Goal: Information Seeking & Learning: Learn about a topic

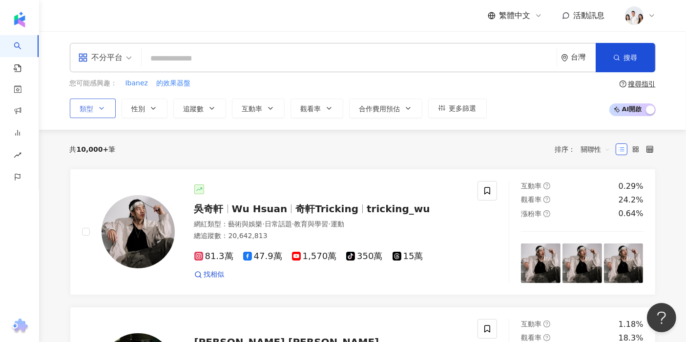
click at [96, 105] on button "類型" at bounding box center [93, 109] width 46 height 20
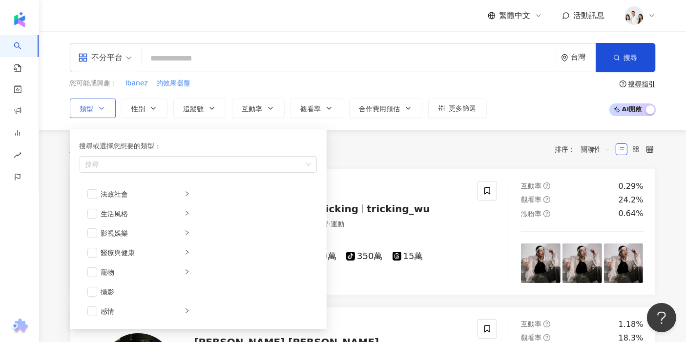
scroll to position [197, 0]
click at [184, 212] on icon "right" at bounding box center [187, 213] width 6 height 6
click at [184, 214] on li "美妝時尚" at bounding box center [139, 215] width 114 height 20
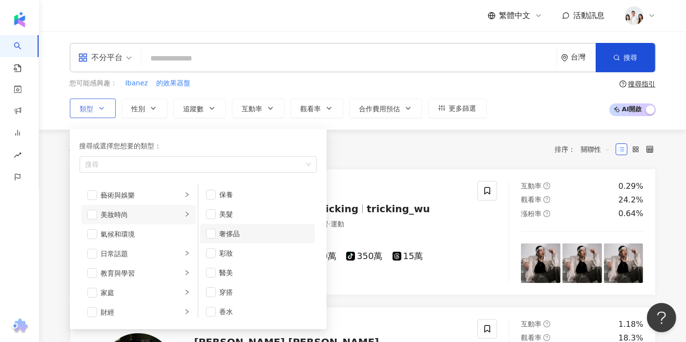
click at [243, 224] on li "奢侈品" at bounding box center [257, 234] width 115 height 20
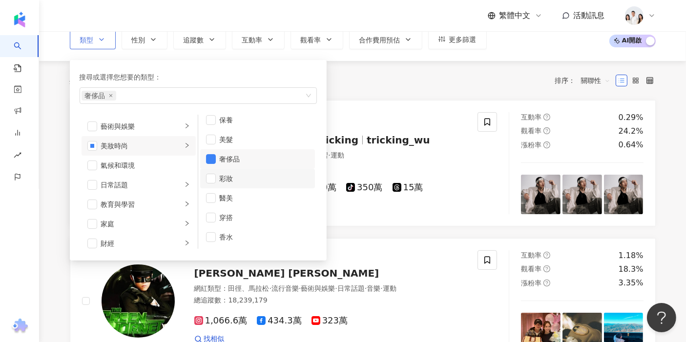
scroll to position [69, 0]
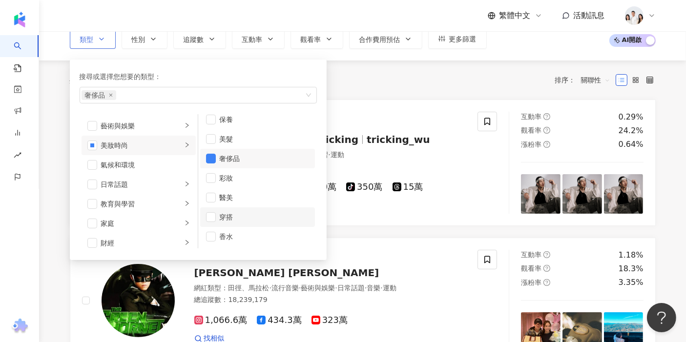
click at [243, 221] on li "穿搭" at bounding box center [257, 218] width 115 height 20
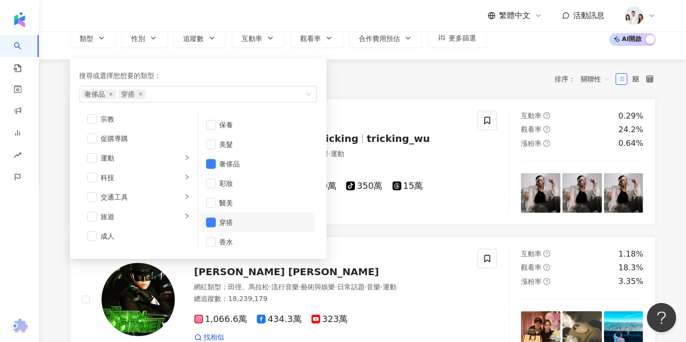
scroll to position [0, 0]
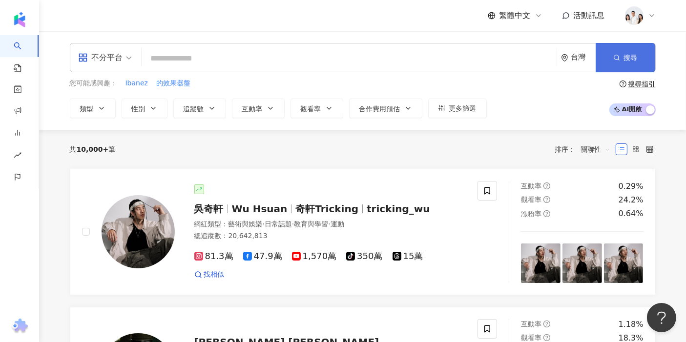
click at [624, 48] on button "搜尋" at bounding box center [626, 57] width 60 height 29
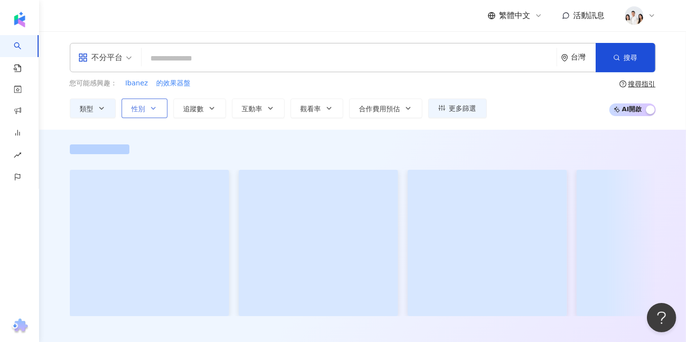
click at [142, 100] on button "性別" at bounding box center [145, 109] width 46 height 20
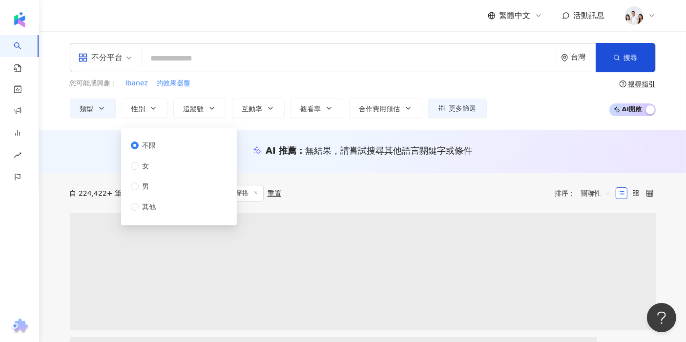
click at [167, 191] on div "不限 女 男 其他" at bounding box center [179, 176] width 104 height 85
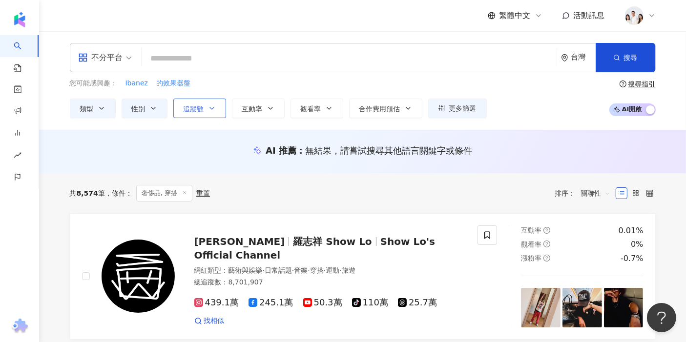
click at [204, 101] on button "追蹤數" at bounding box center [199, 109] width 53 height 20
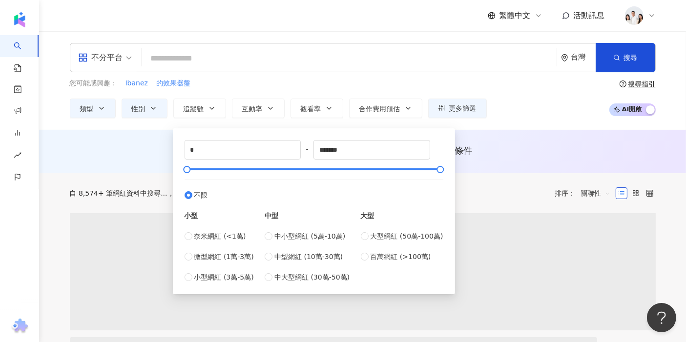
click at [546, 100] on div "您可能感興趣： Ibanez 的效果器盤 類型 性別 追蹤數 互動率 觀看率 合作費用預估 更多篩選 不限 女 男 其他 * - ******* 不限 小型 …" at bounding box center [363, 98] width 586 height 40
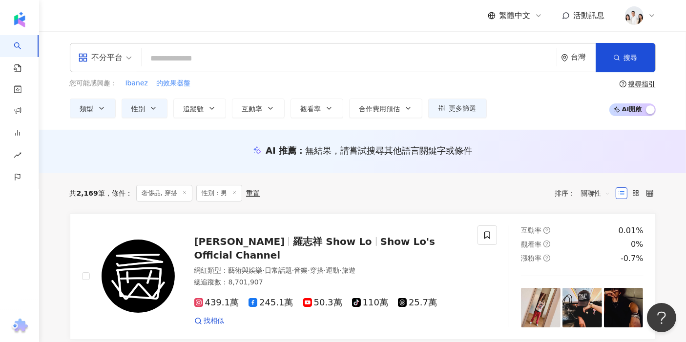
click at [293, 77] on div "不分平台 台灣 搜尋 您可能感興趣： Ibanez 的效果器盤 類型 性別 追蹤數 互動率 觀看率 合作費用預估 更多篩選 不限 女 男 其他 * - ***…" at bounding box center [362, 80] width 625 height 75
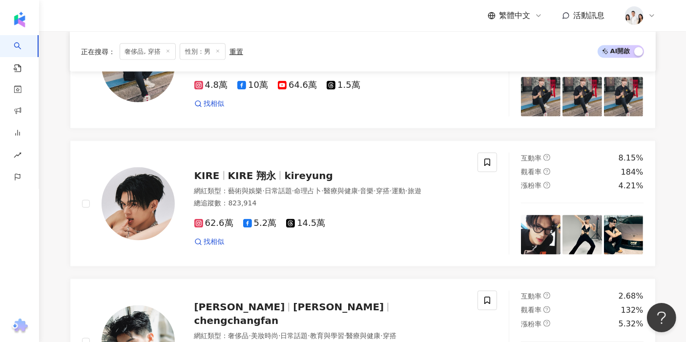
scroll to position [1455, 0]
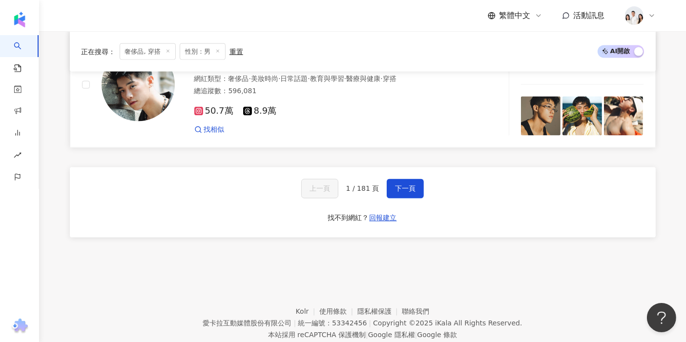
scroll to position [1736, 0]
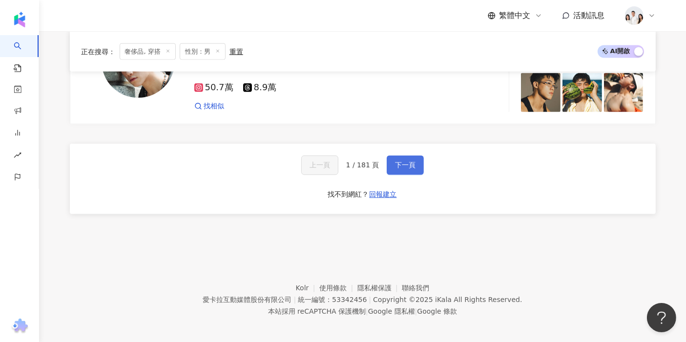
click at [402, 167] on button "下一頁" at bounding box center [405, 166] width 37 height 20
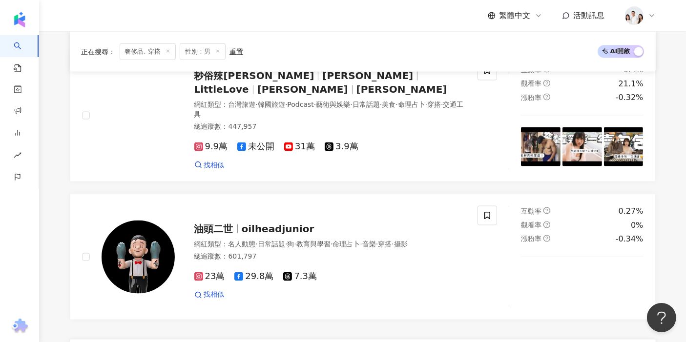
scroll to position [1643, 0]
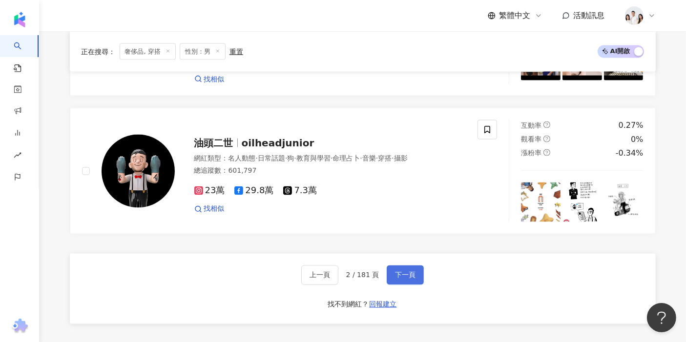
click at [414, 266] on button "下一頁" at bounding box center [405, 276] width 37 height 20
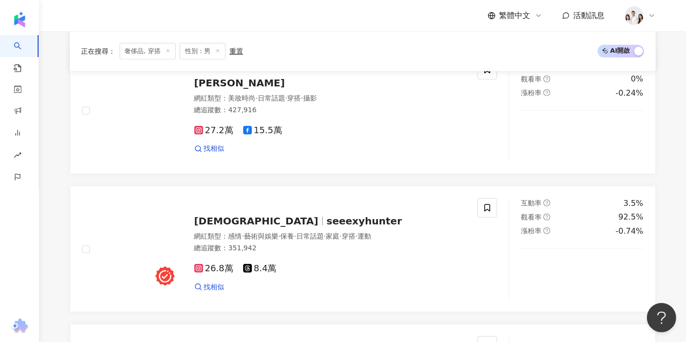
scroll to position [1660, 0]
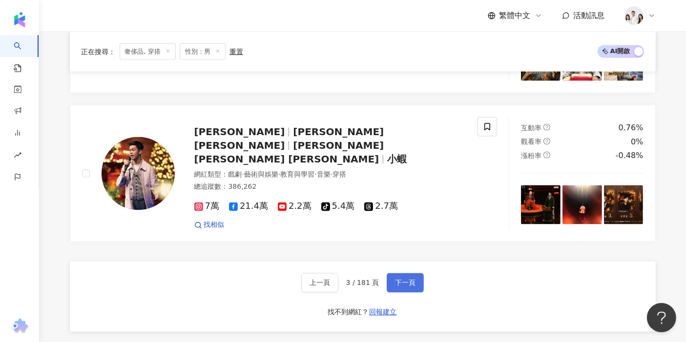
click at [395, 279] on span "下一頁" at bounding box center [405, 283] width 21 height 8
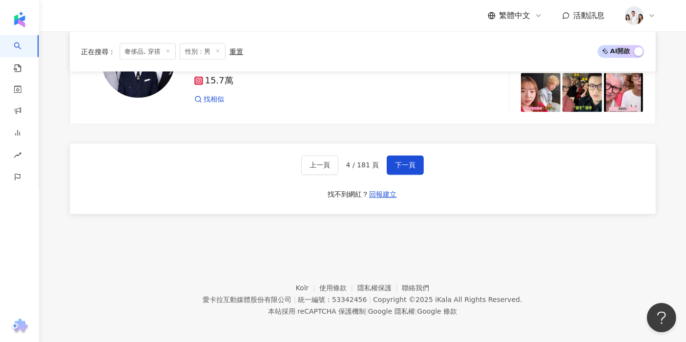
scroll to position [1628, 0]
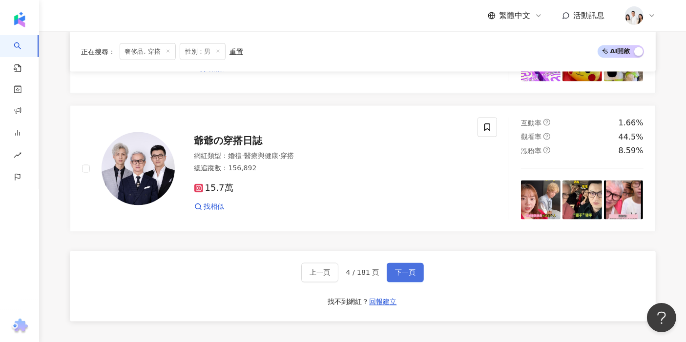
click at [396, 269] on span "下一頁" at bounding box center [405, 273] width 21 height 8
